Goal: Communication & Community: Answer question/provide support

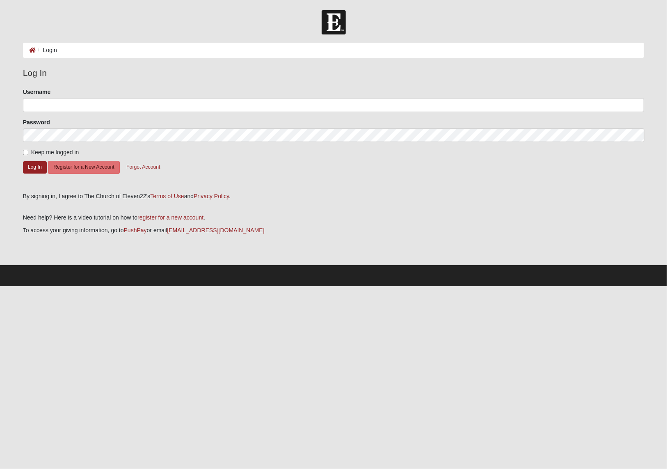
click at [101, 48] on ol "Login" at bounding box center [334, 50] width 622 height 15
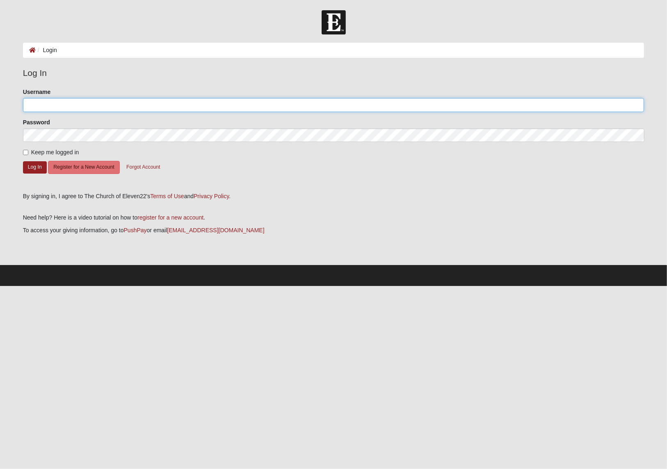
click at [51, 105] on input "Username" at bounding box center [334, 105] width 622 height 14
type input "rbuckland@mansoncc.com"
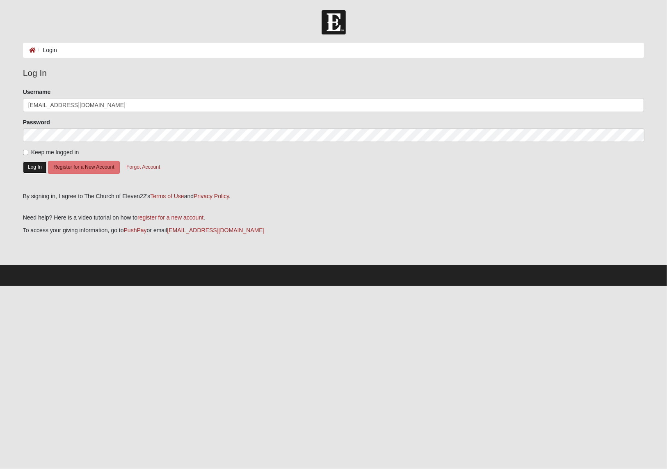
click at [36, 165] on button "Log In" at bounding box center [35, 167] width 24 height 12
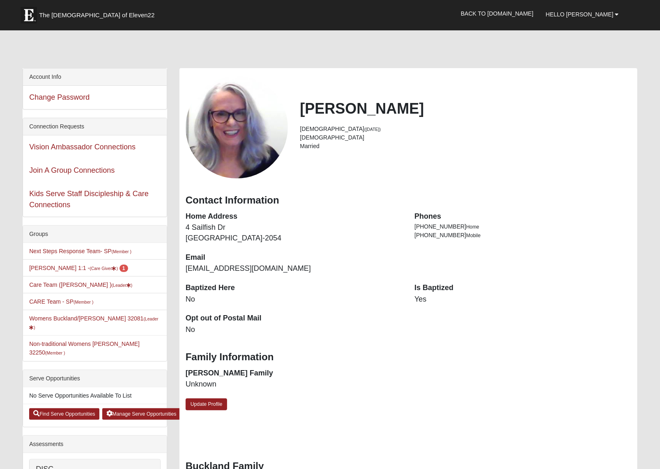
click at [59, 272] on li "Roxanne Buckland 1:1 - (Care Giver ) 1" at bounding box center [95, 267] width 144 height 17
click at [55, 267] on link "Roxanne Buckland 1:1 - (Care Giver ) 1" at bounding box center [78, 268] width 99 height 7
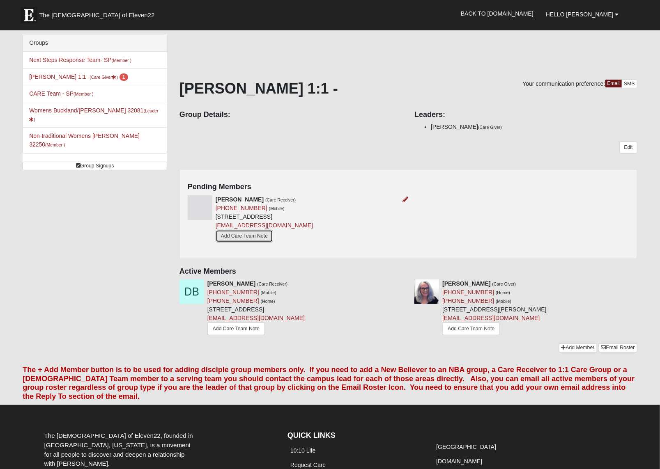
click at [222, 239] on link "Add Care Team Note" at bounding box center [244, 236] width 57 height 13
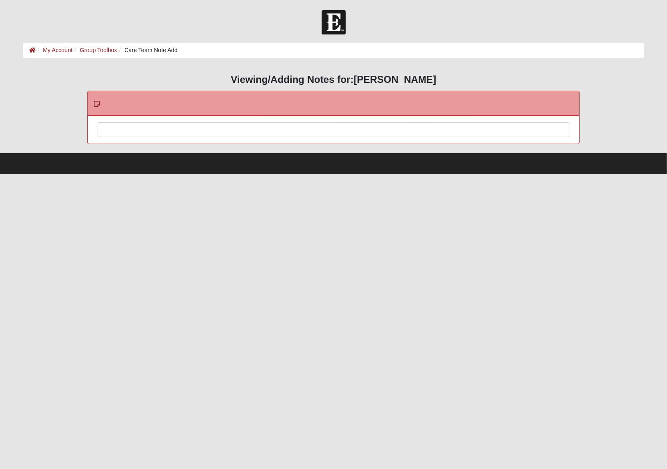
click at [124, 132] on div at bounding box center [333, 141] width 471 height 36
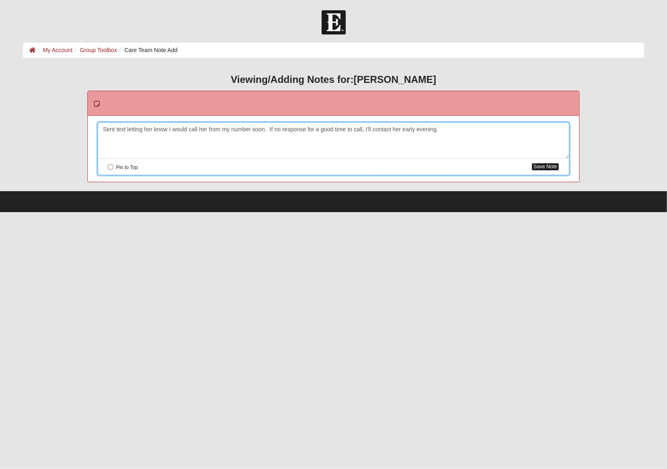
click at [534, 168] on button "Save Note" at bounding box center [546, 167] width 28 height 8
